Goal: Task Accomplishment & Management: Use online tool/utility

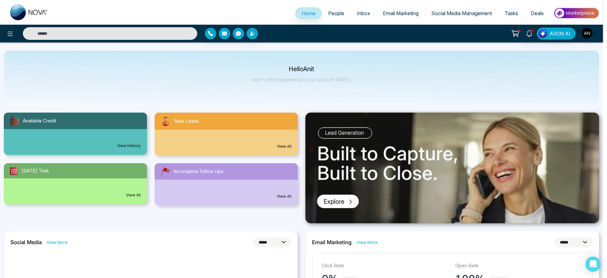
select select "*"
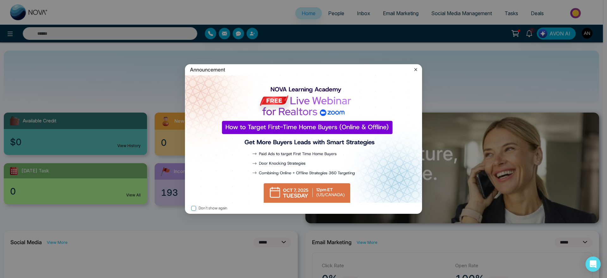
click at [416, 69] on icon at bounding box center [415, 69] width 3 height 3
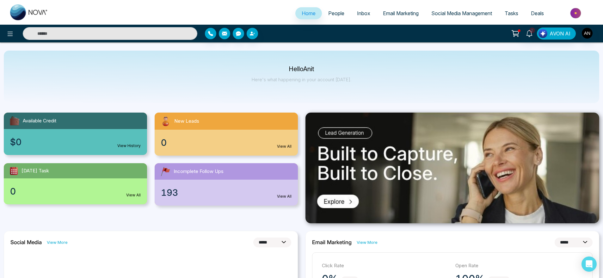
click at [397, 14] on span "Email Marketing" at bounding box center [401, 13] width 36 height 6
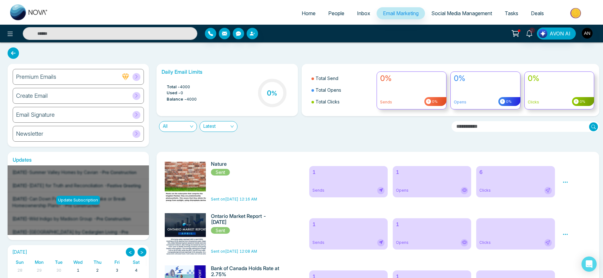
click at [120, 133] on div "Newsletter" at bounding box center [78, 134] width 131 height 16
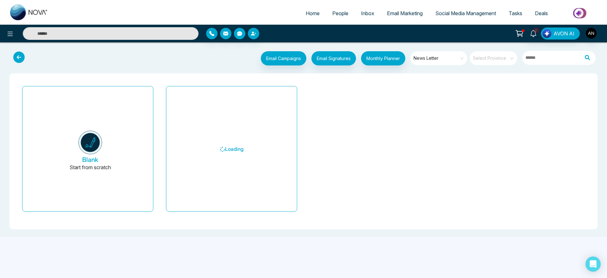
click at [189, 59] on div "Email Campaigns Start from scratch? View my campaigns Email Signatures Monthly …" at bounding box center [328, 59] width 542 height 16
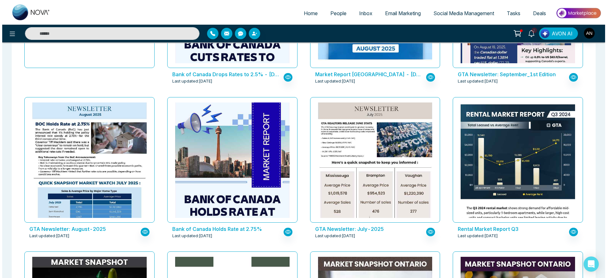
scroll to position [184, 0]
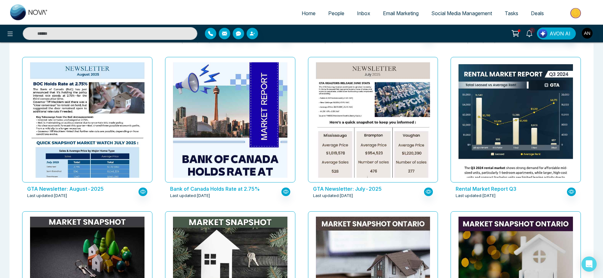
click at [248, 187] on p "Bank of Canada Holds Rate at 2.75%" at bounding box center [224, 189] width 108 height 8
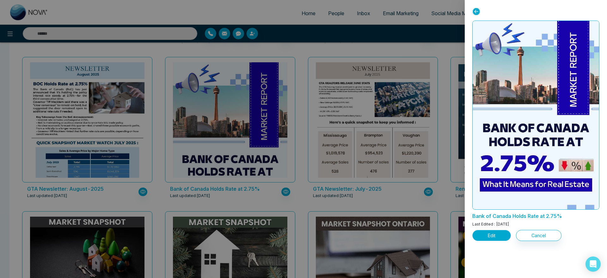
click at [508, 234] on button "Edit" at bounding box center [491, 235] width 39 height 11
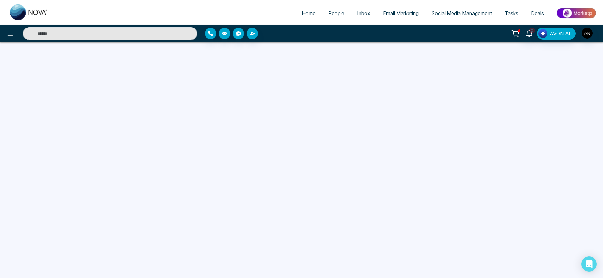
scroll to position [14, 0]
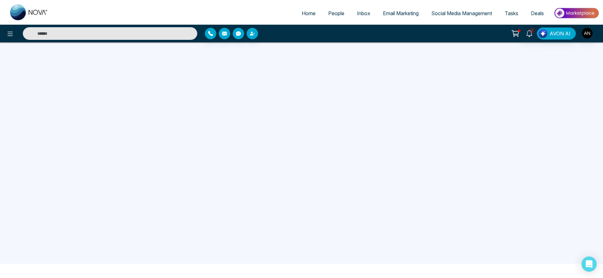
click at [335, 16] on span "People" at bounding box center [336, 13] width 16 height 6
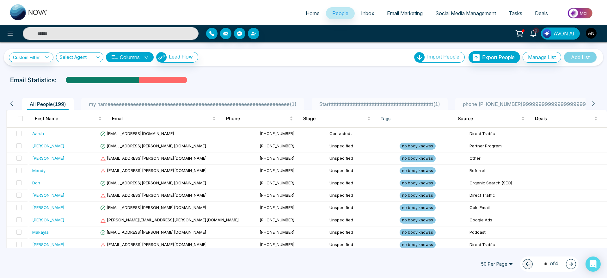
click at [304, 17] on link "Home" at bounding box center [312, 13] width 27 height 12
select select "*"
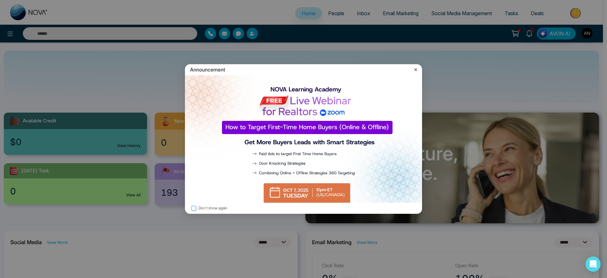
click at [416, 72] on icon at bounding box center [415, 69] width 6 height 6
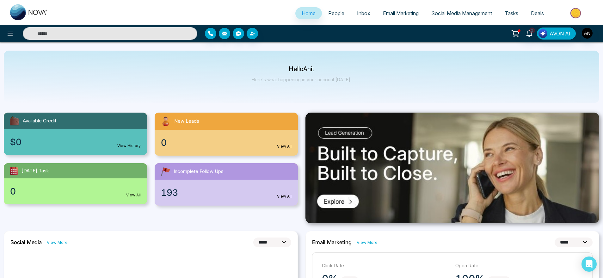
click at [416, 72] on div "Hello Anit Here's what happening in your account [DATE]." at bounding box center [301, 77] width 595 height 52
